Goal: Navigation & Orientation: Find specific page/section

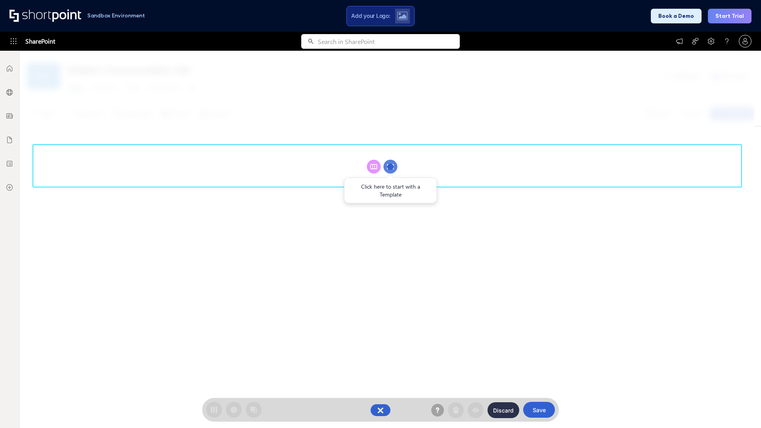
click at [390, 166] on circle at bounding box center [390, 167] width 14 height 14
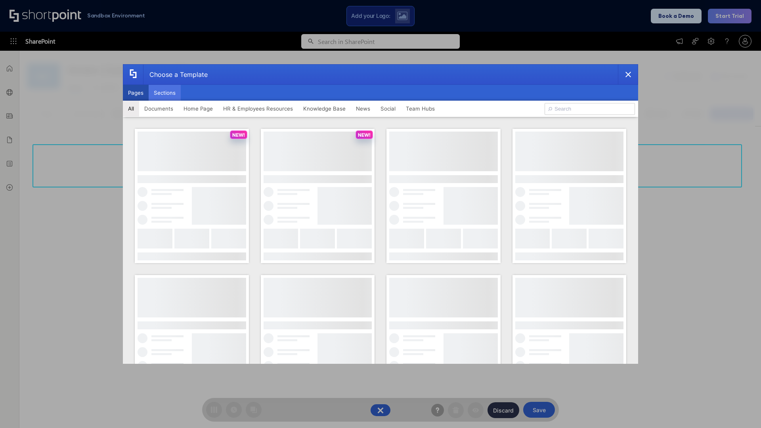
click at [164, 93] on button "Sections" at bounding box center [165, 93] width 32 height 16
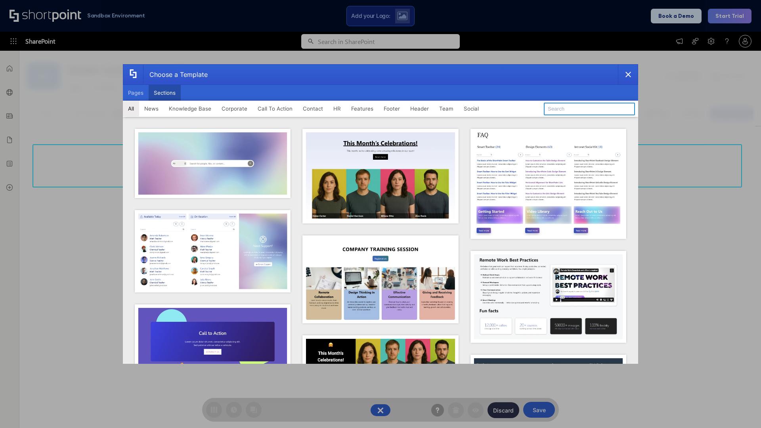
type input "Team Dashboard 1"
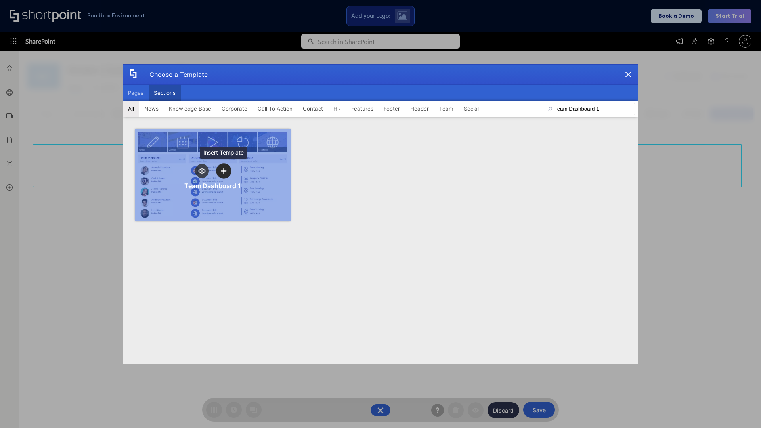
click at [223, 171] on icon "template selector" at bounding box center [224, 171] width 6 height 6
